Goal: Complete application form

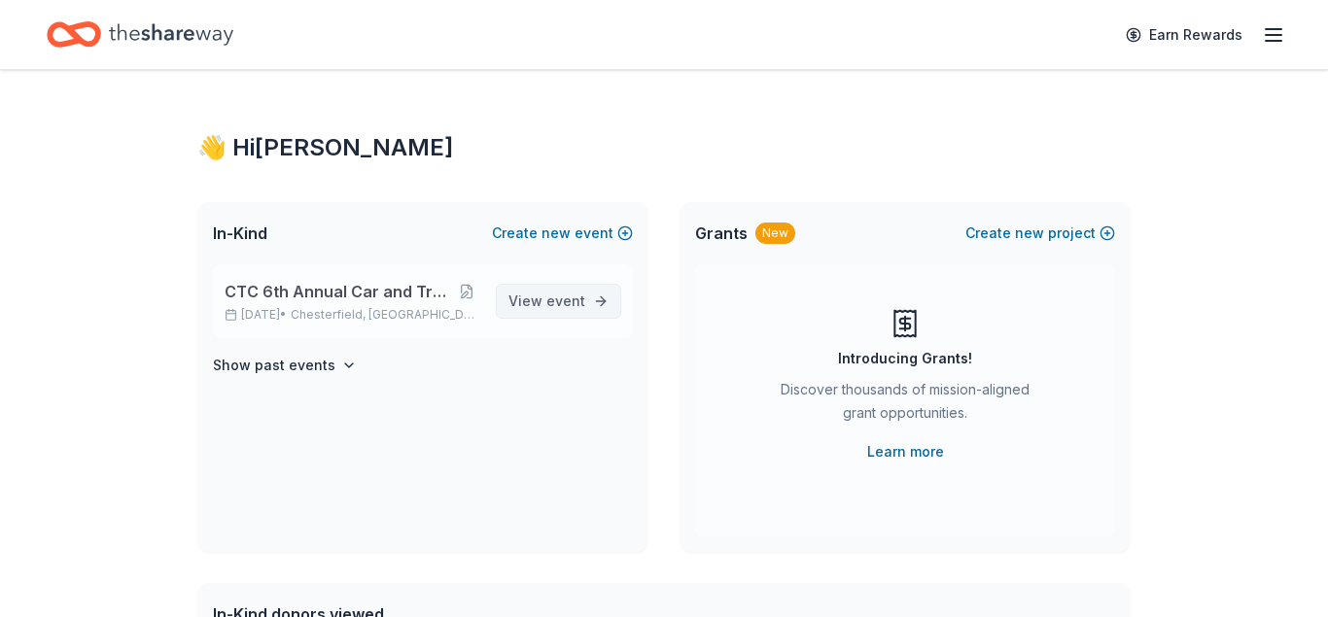
click at [515, 296] on span "View event" at bounding box center [547, 301] width 77 height 23
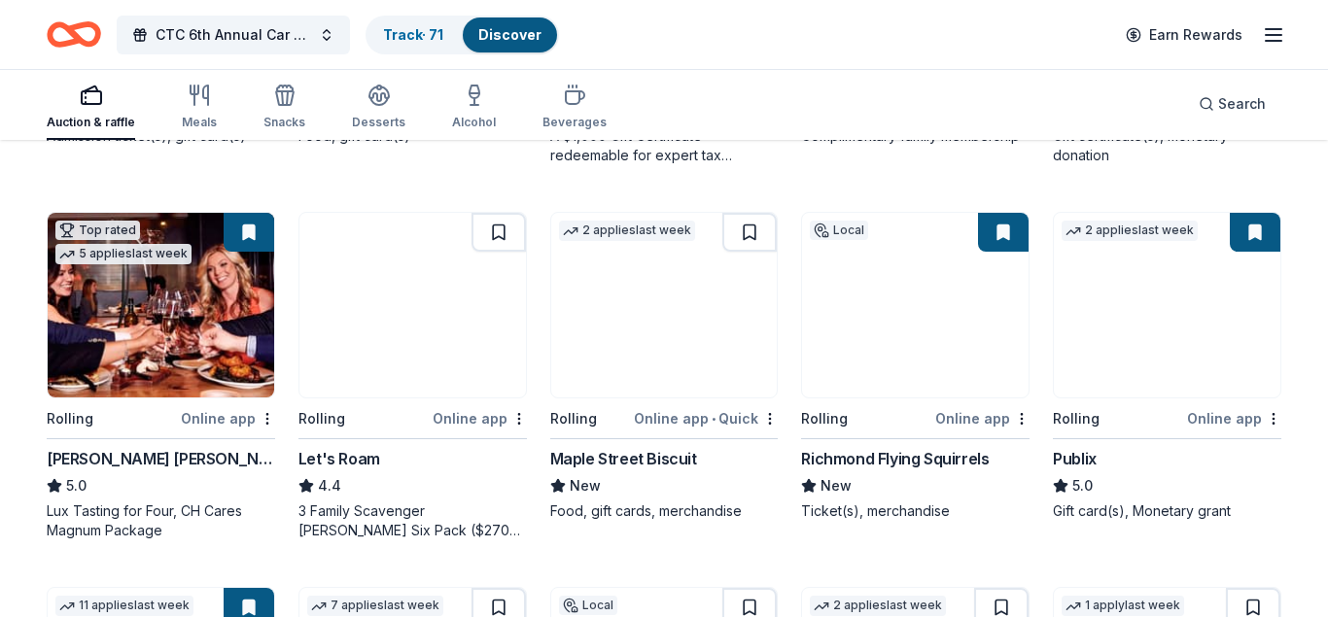
scroll to position [528, 0]
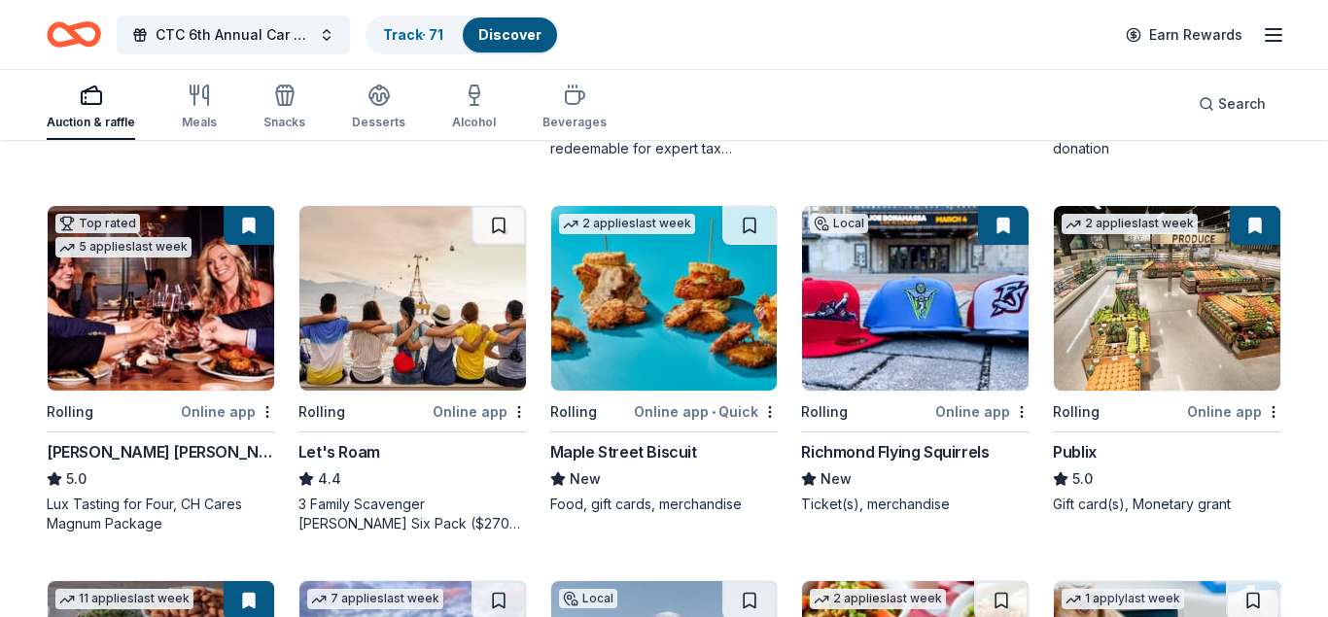
click at [66, 450] on div "[PERSON_NAME] [PERSON_NAME] Winery and Restaurants" at bounding box center [161, 451] width 228 height 23
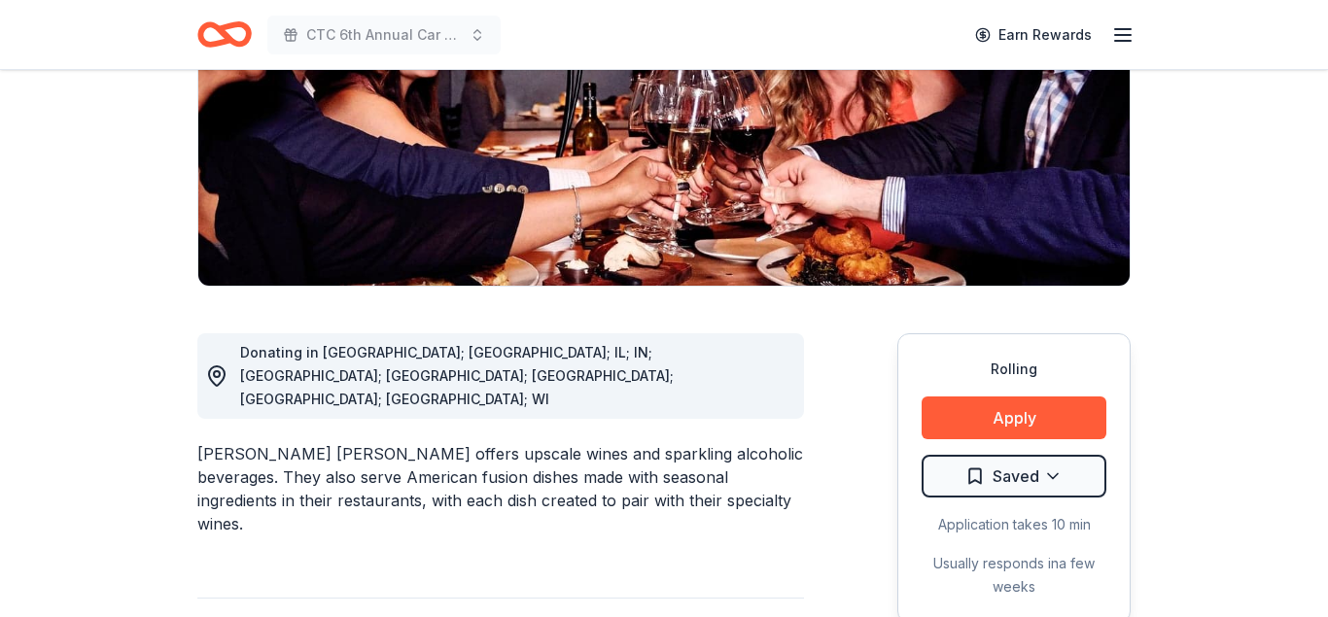
scroll to position [411, 0]
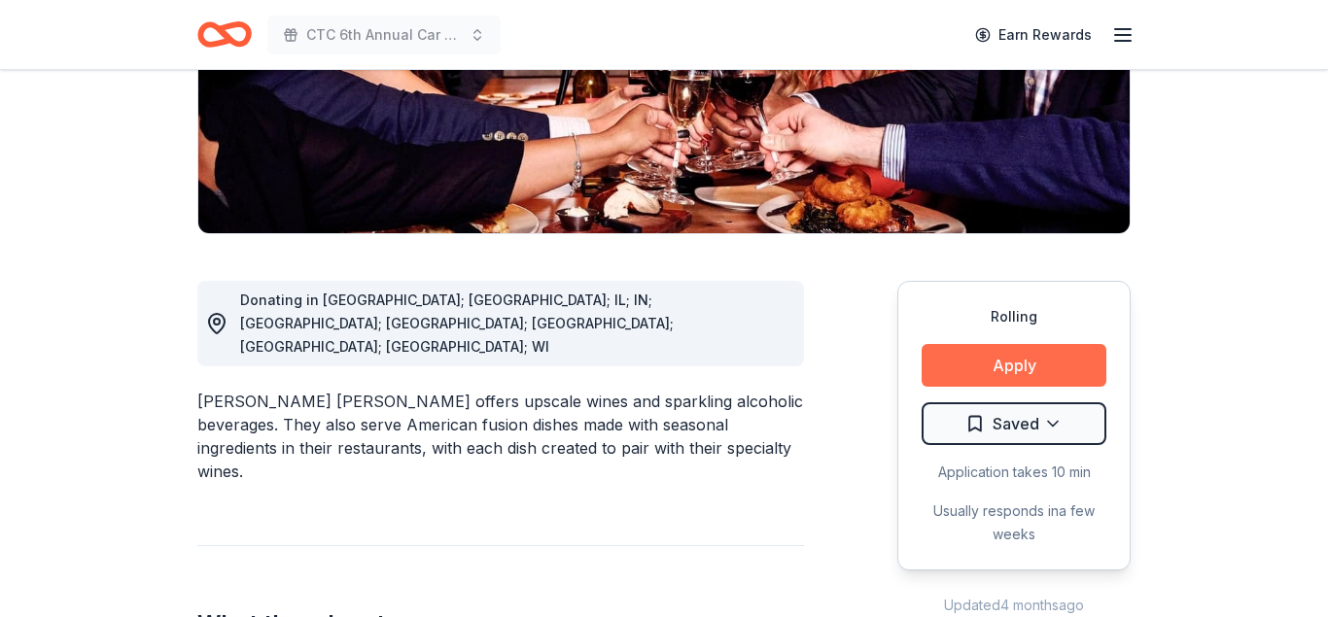
click at [995, 344] on button "Apply" at bounding box center [1014, 365] width 185 height 43
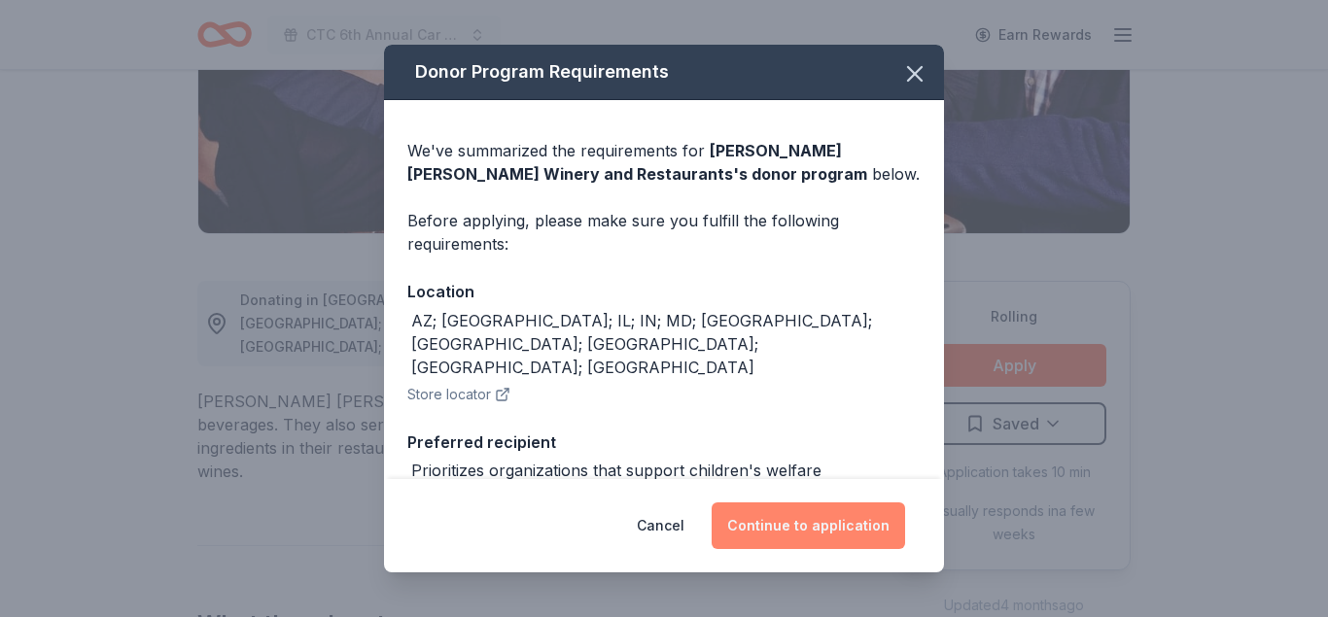
click at [743, 517] on button "Continue to application" at bounding box center [808, 526] width 193 height 47
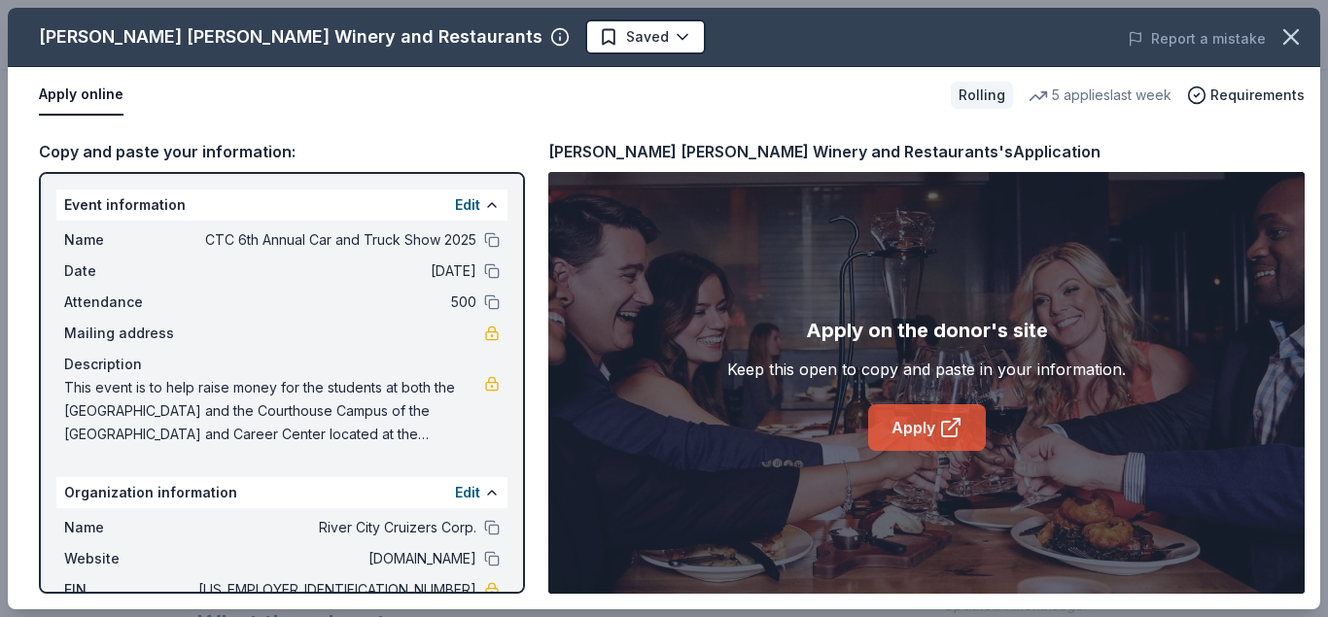
click at [902, 422] on link "Apply" at bounding box center [927, 427] width 118 height 47
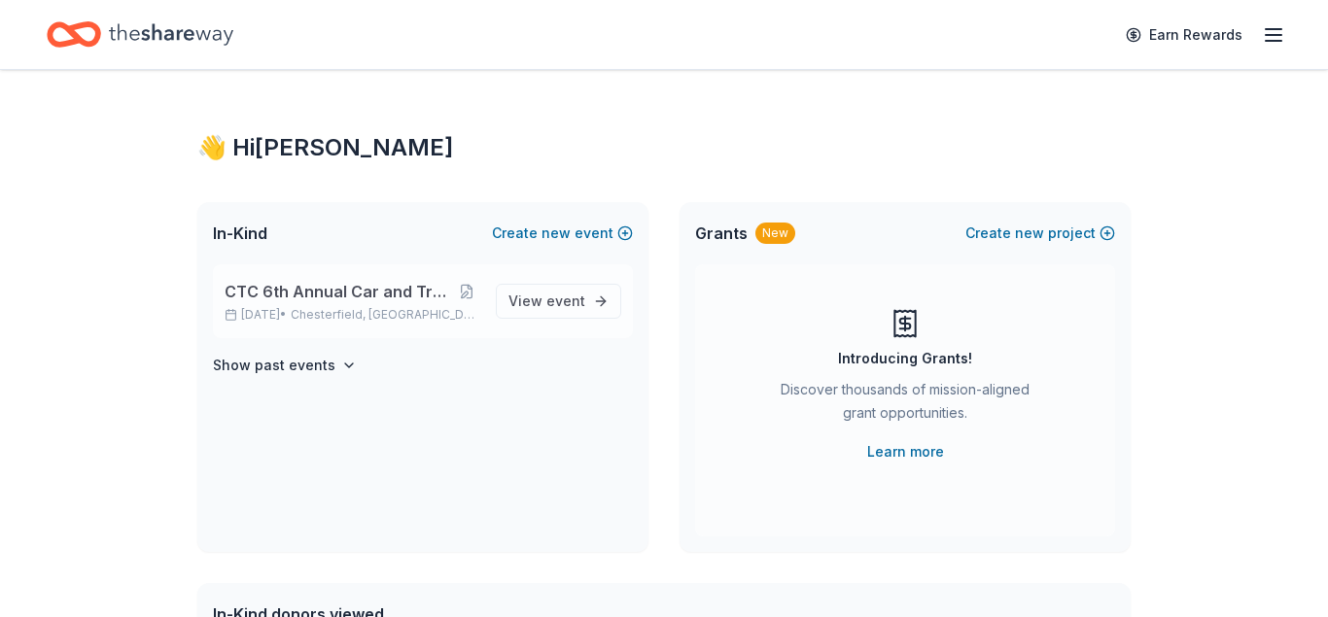
click at [228, 288] on span "CTC 6th Annual Car and Truck Show 2025" at bounding box center [339, 291] width 228 height 23
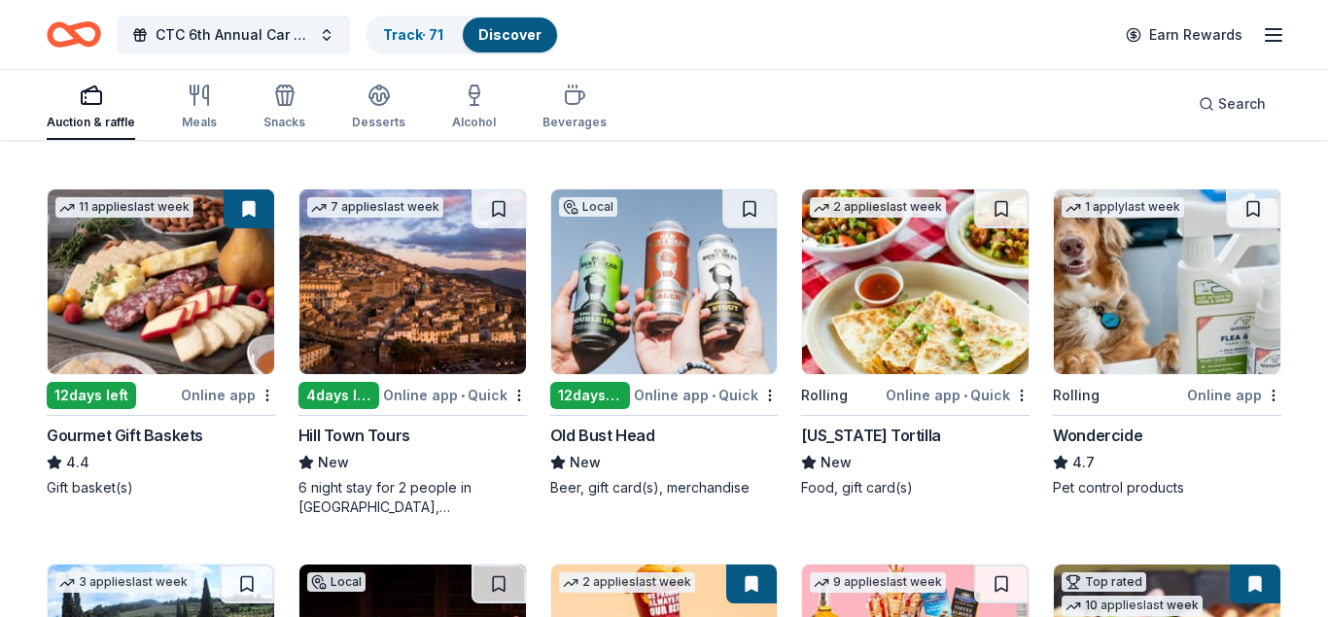
scroll to position [930, 0]
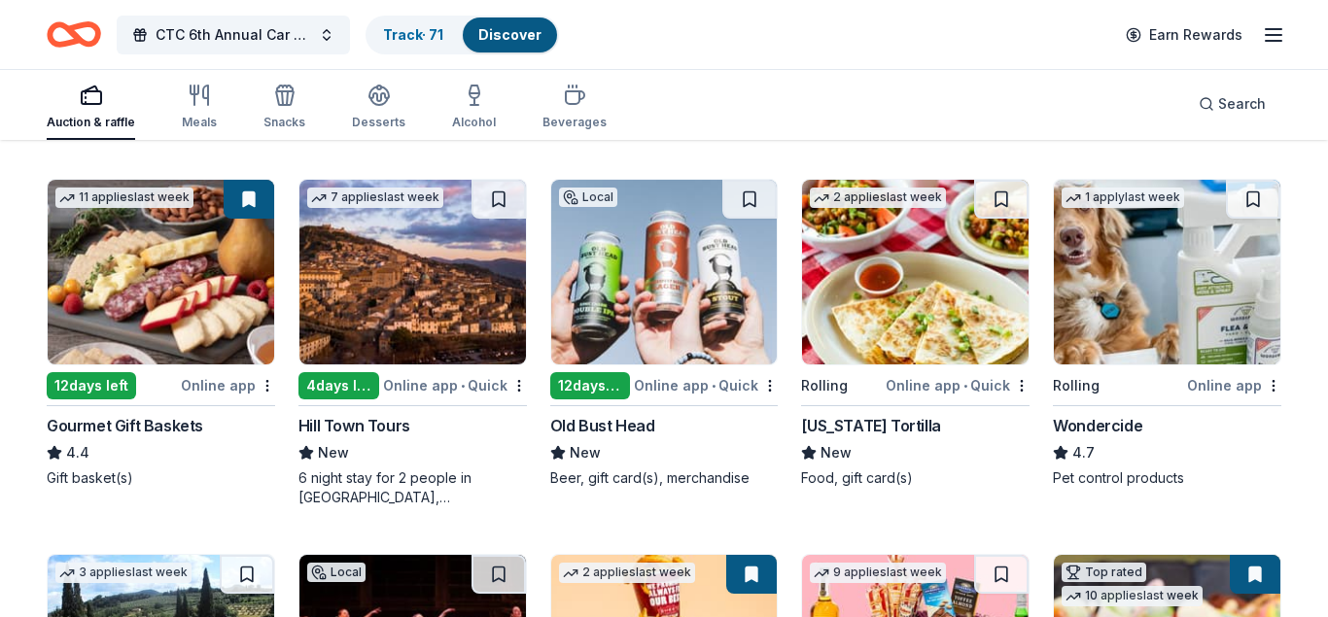
click at [192, 378] on div "Online app" at bounding box center [228, 385] width 94 height 24
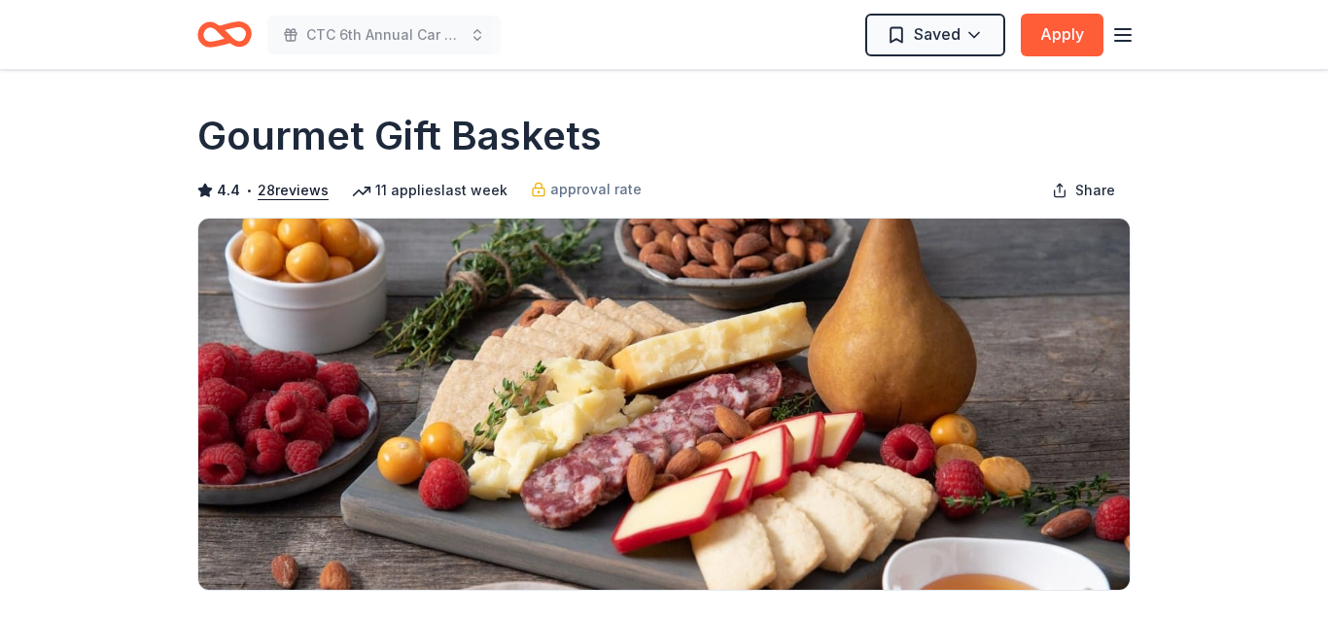
scroll to position [399, 0]
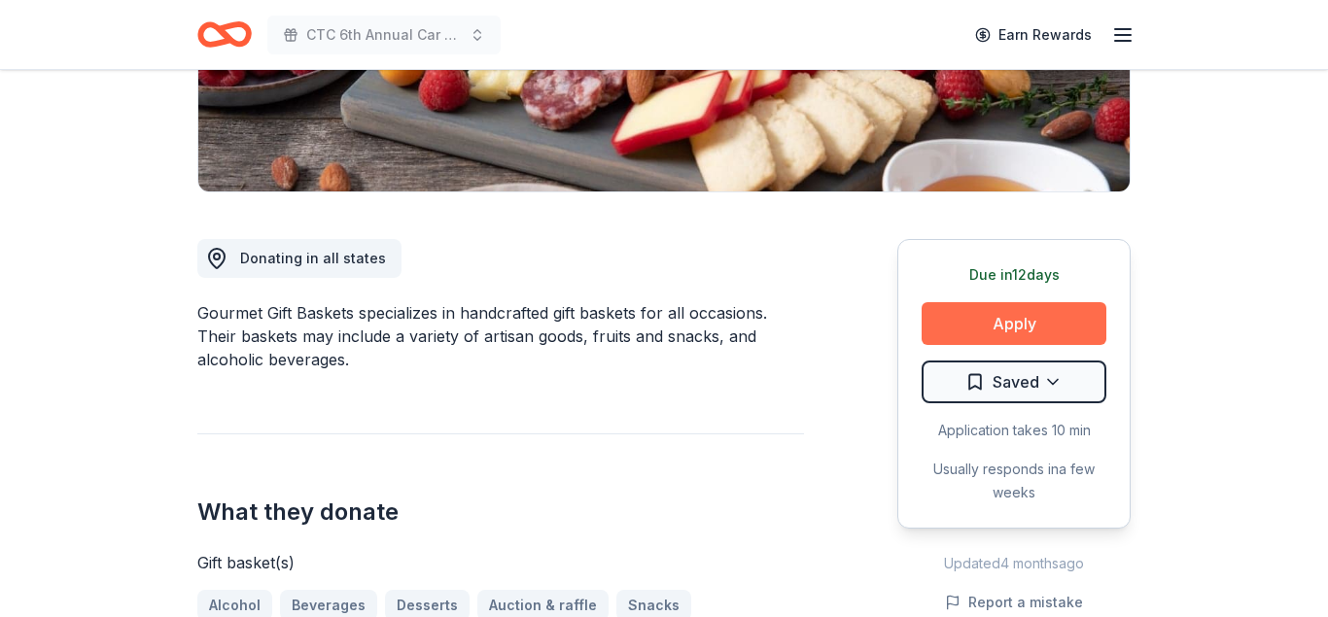
click at [1003, 308] on button "Apply" at bounding box center [1014, 323] width 185 height 43
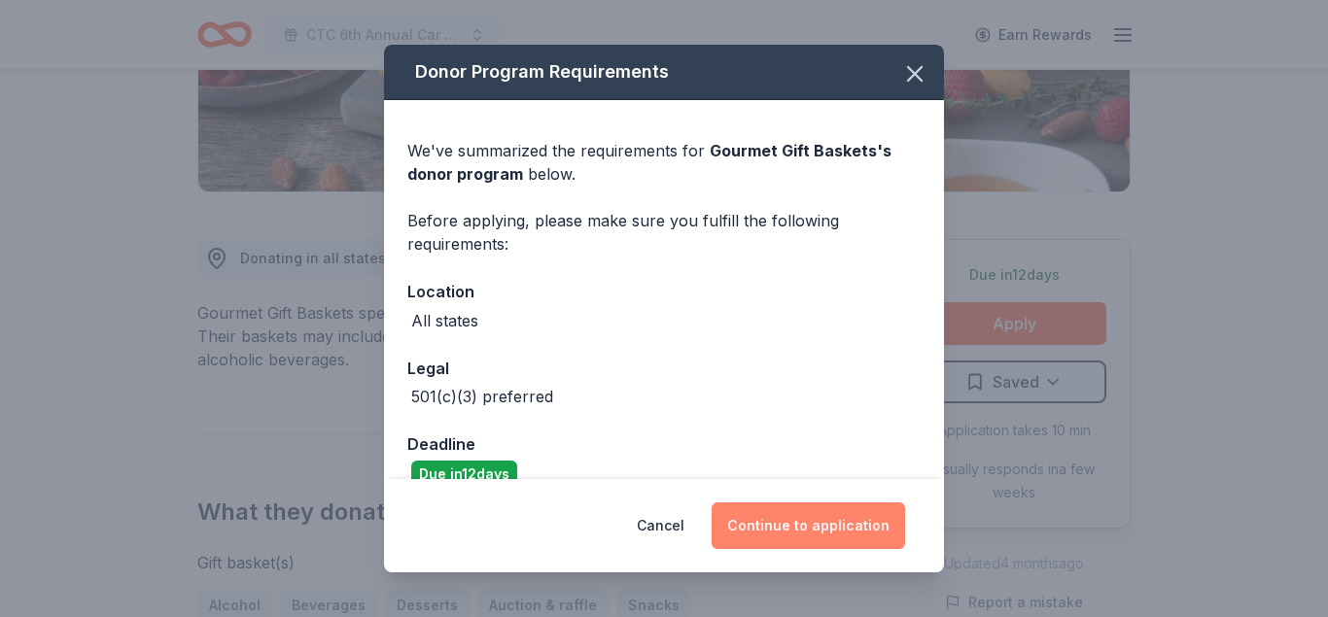
click at [795, 521] on button "Continue to application" at bounding box center [808, 526] width 193 height 47
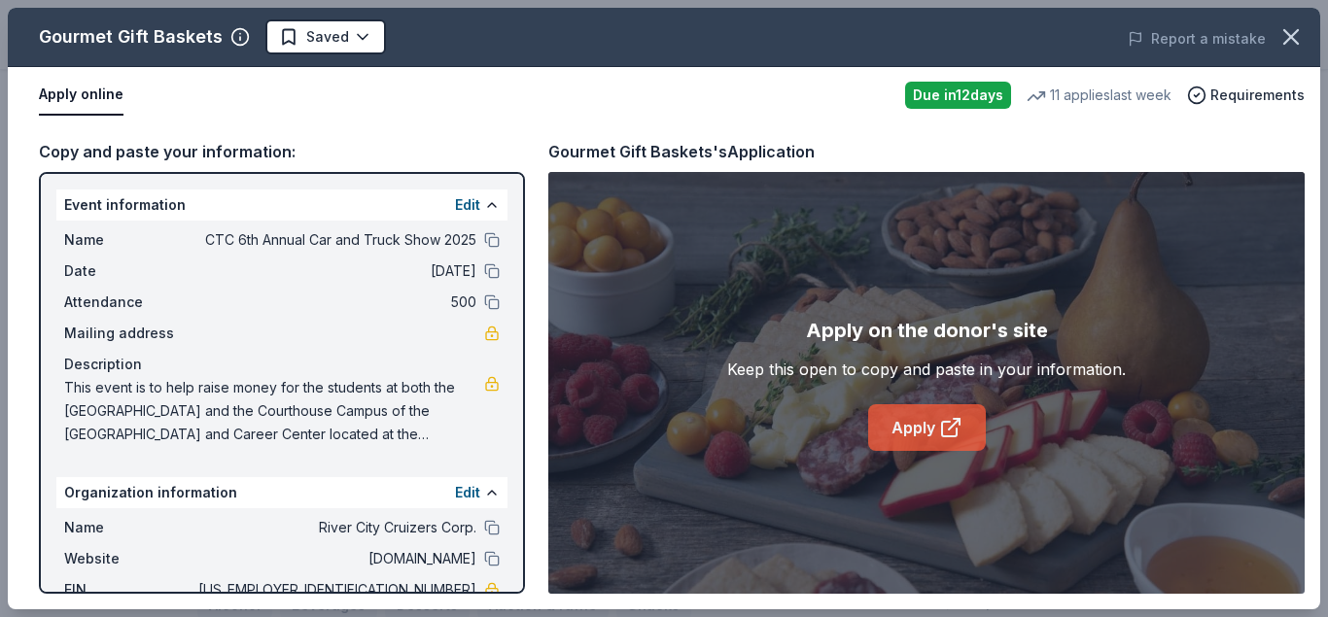
click at [899, 406] on link "Apply" at bounding box center [927, 427] width 118 height 47
